Goal: Obtain resource: Download file/media

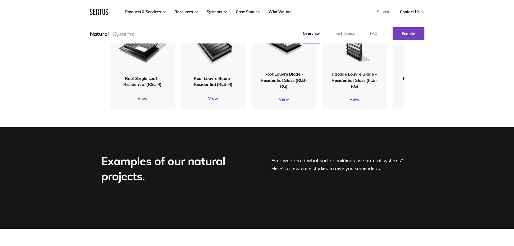
scroll to position [728, 0]
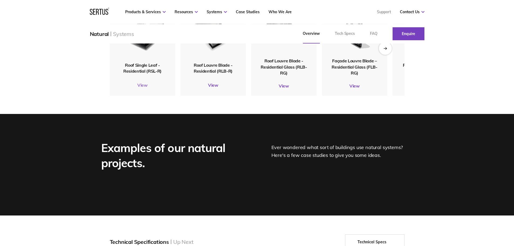
click at [140, 88] on link "View" at bounding box center [142, 84] width 65 height 5
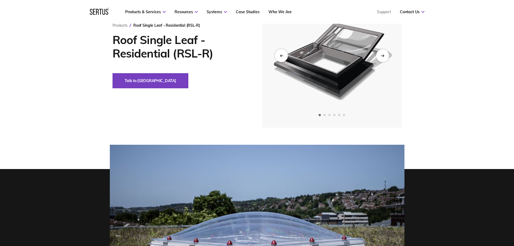
scroll to position [27, 0]
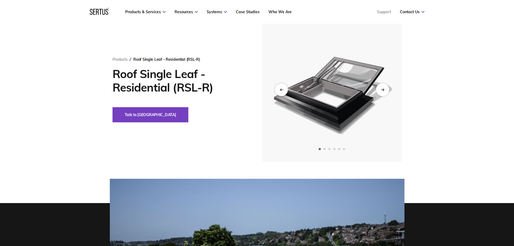
click at [380, 88] on div "Next slide" at bounding box center [382, 89] width 13 height 13
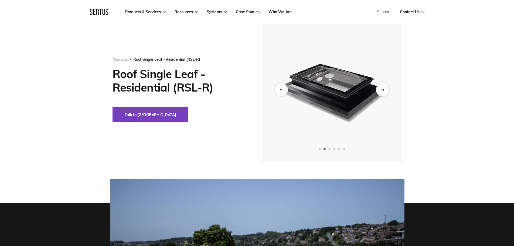
click at [380, 89] on div "Next slide" at bounding box center [382, 89] width 13 height 13
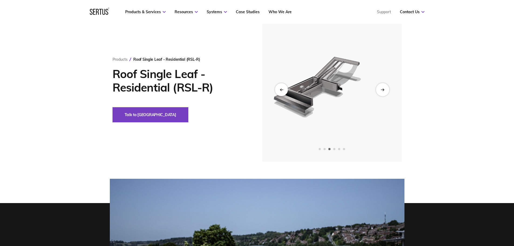
click at [380, 89] on div "Next slide" at bounding box center [382, 89] width 13 height 13
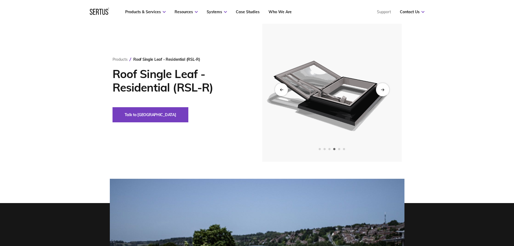
click at [380, 89] on div "Next slide" at bounding box center [382, 89] width 13 height 13
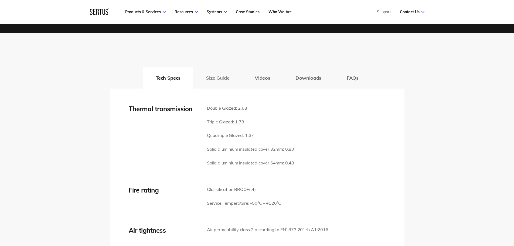
scroll to position [755, 0]
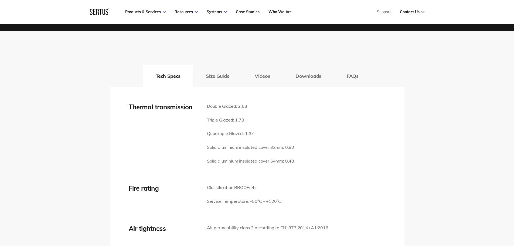
click at [317, 81] on button "Downloads" at bounding box center [308, 76] width 51 height 22
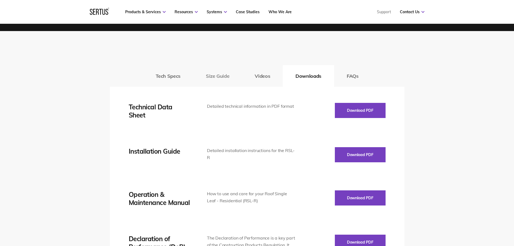
scroll to position [782, 0]
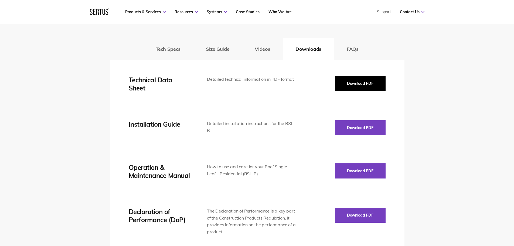
click at [349, 79] on button "Download PDF" at bounding box center [360, 83] width 51 height 15
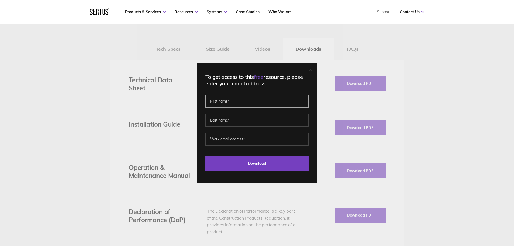
click at [245, 96] on input "text" at bounding box center [256, 101] width 103 height 13
type input "Fergus"
type input "[PERSON_NAME]"
type input "[EMAIL_ADDRESS][DOMAIN_NAME][PERSON_NAME]"
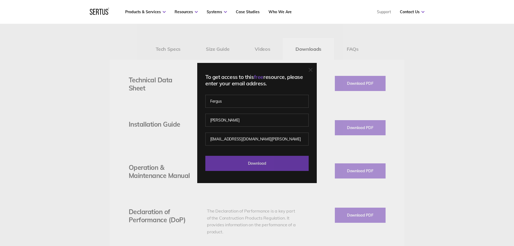
click at [228, 164] on input "Download" at bounding box center [256, 163] width 103 height 15
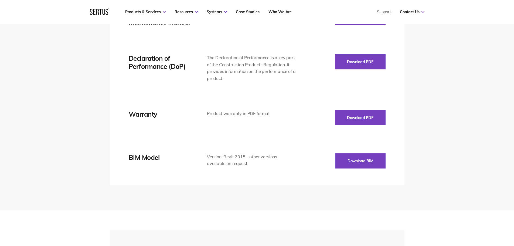
scroll to position [944, 0]
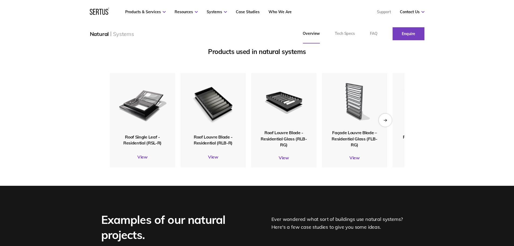
scroll to position [667, 0]
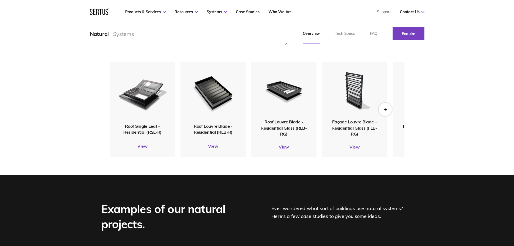
click at [382, 116] on div "Next slide" at bounding box center [384, 108] width 13 height 13
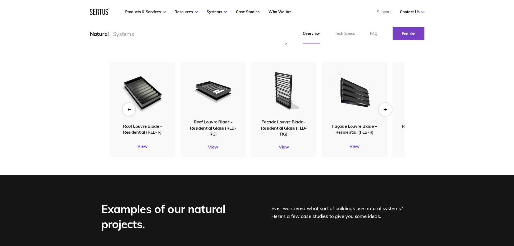
click at [382, 116] on div "Next slide" at bounding box center [384, 108] width 13 height 13
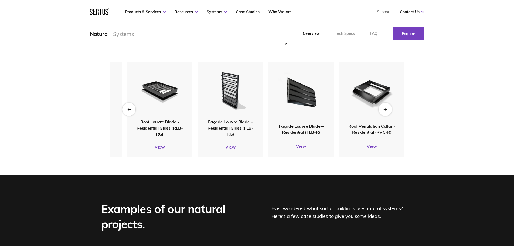
click at [382, 116] on div "Next slide" at bounding box center [384, 108] width 13 height 13
click at [376, 112] on img at bounding box center [371, 92] width 53 height 62
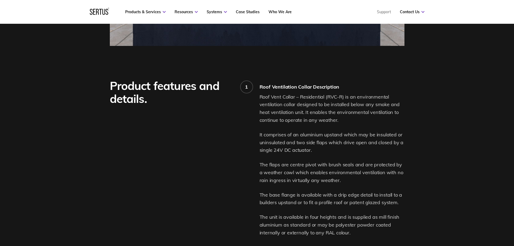
scroll to position [431, 0]
